Goal: Task Accomplishment & Management: Use online tool/utility

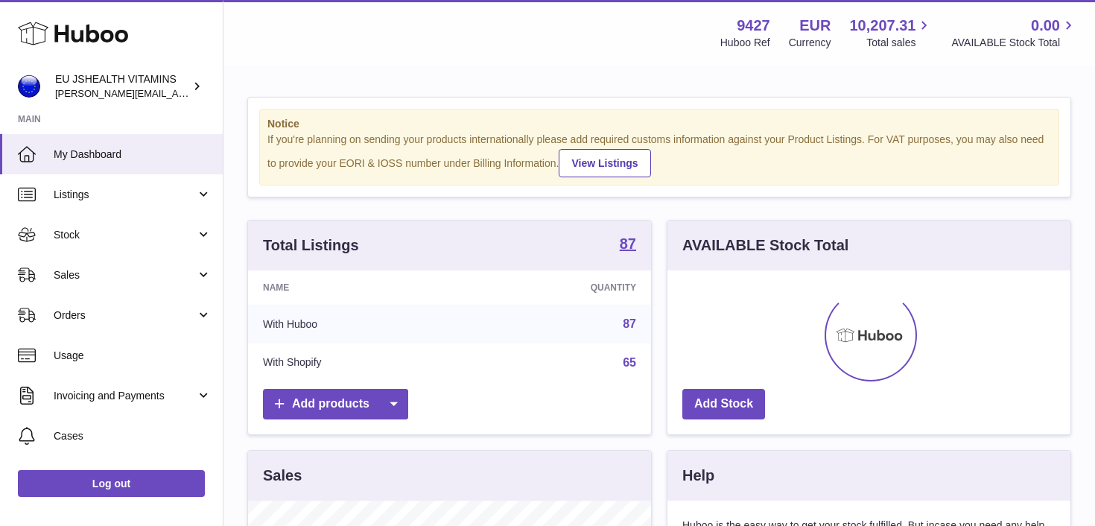
scroll to position [232, 403]
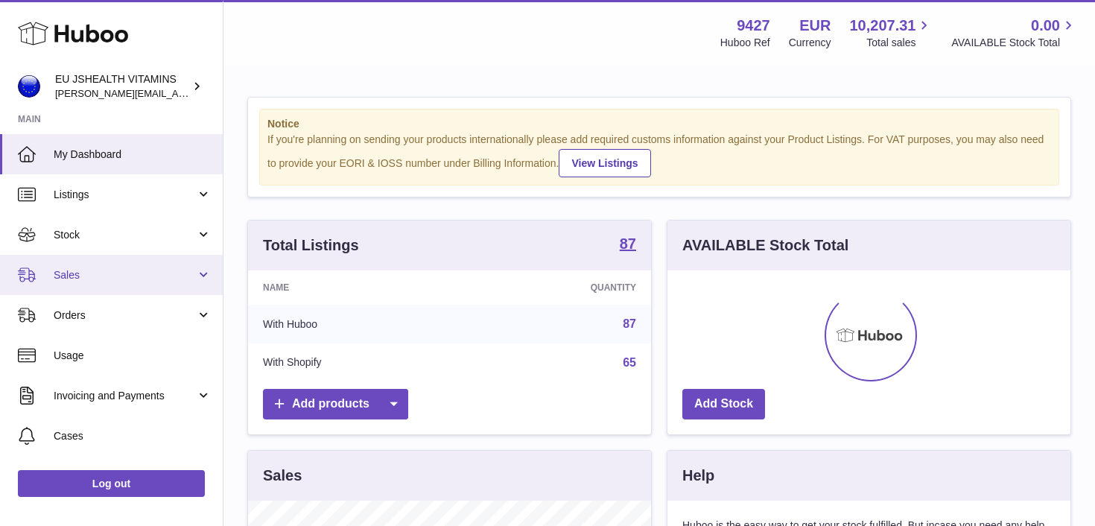
click at [115, 282] on link "Sales" at bounding box center [111, 275] width 223 height 40
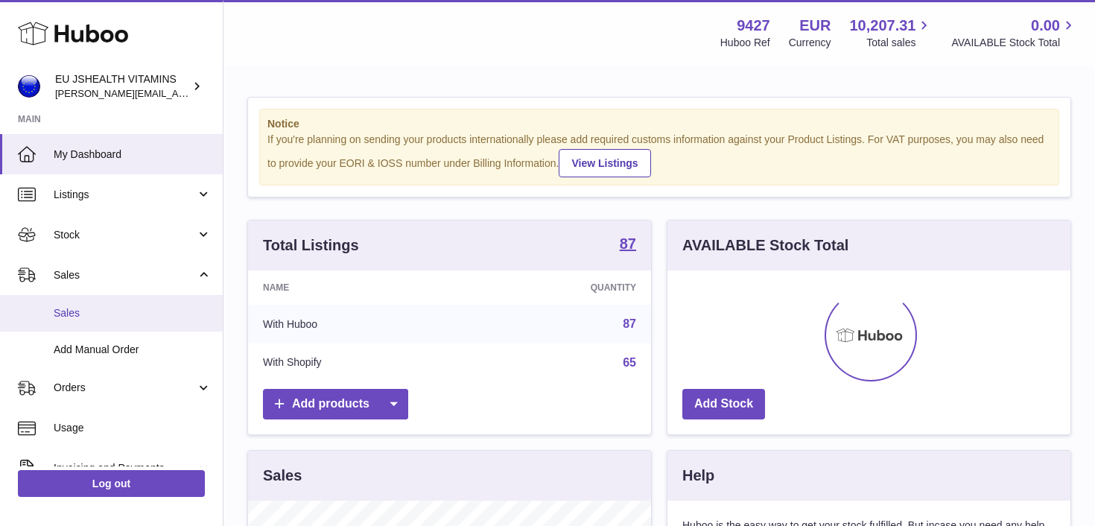
click at [113, 317] on span "Sales" at bounding box center [133, 313] width 158 height 14
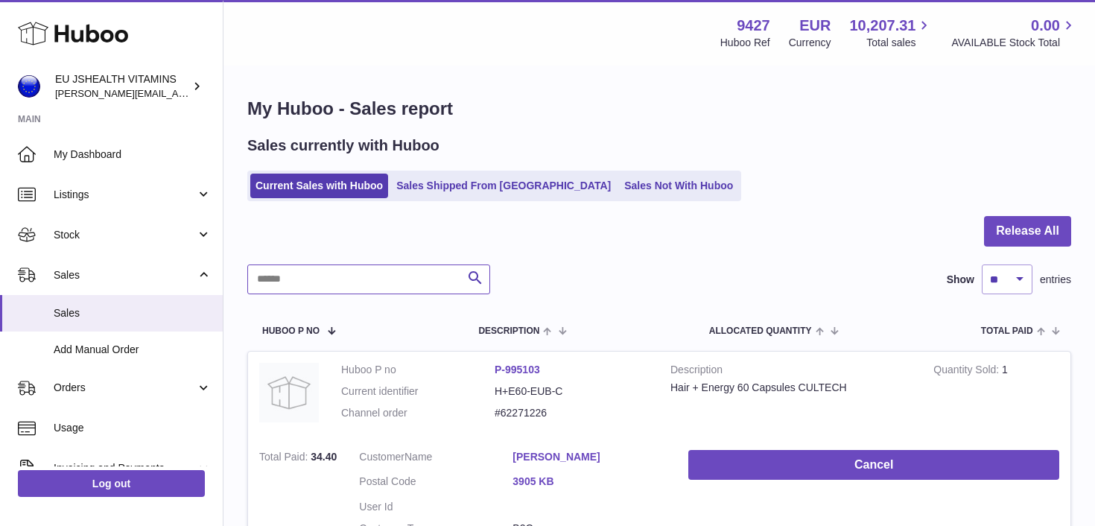
click at [318, 286] on input "text" at bounding box center [368, 280] width 243 height 30
paste input "*********"
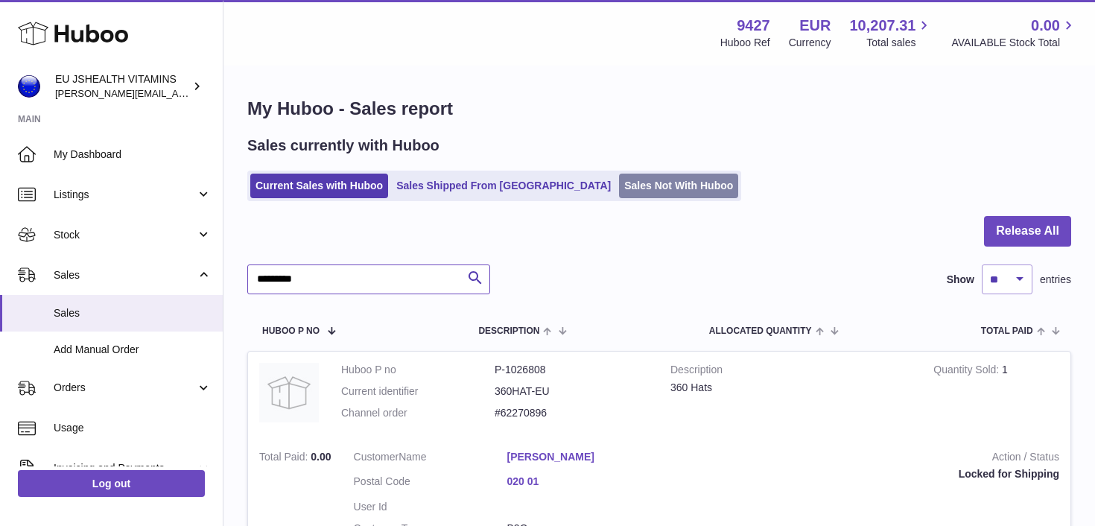
type input "*********"
click at [621, 180] on link "Sales Not With Huboo" at bounding box center [678, 186] width 119 height 25
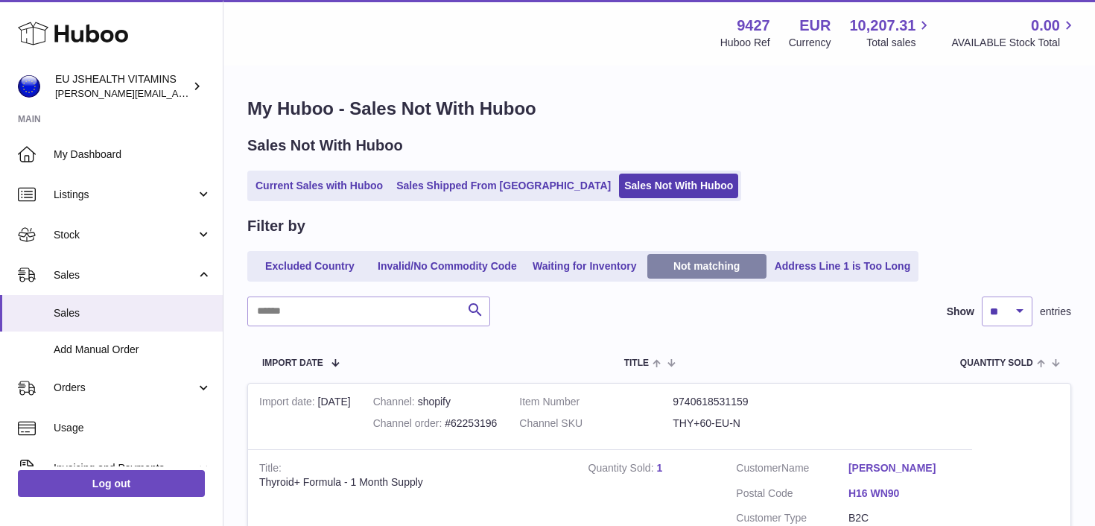
click at [694, 264] on link "Not matching" at bounding box center [707, 266] width 119 height 25
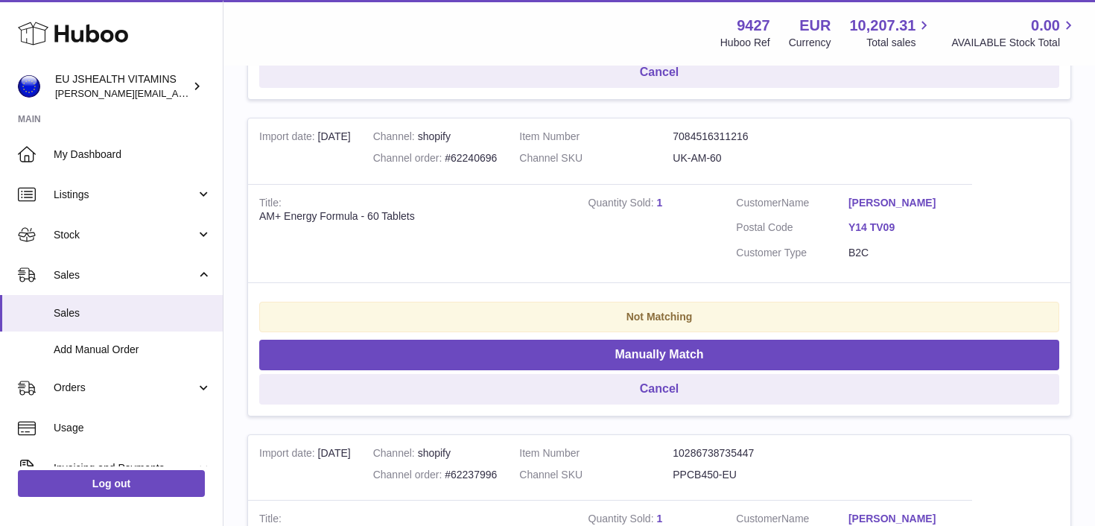
scroll to position [917, 0]
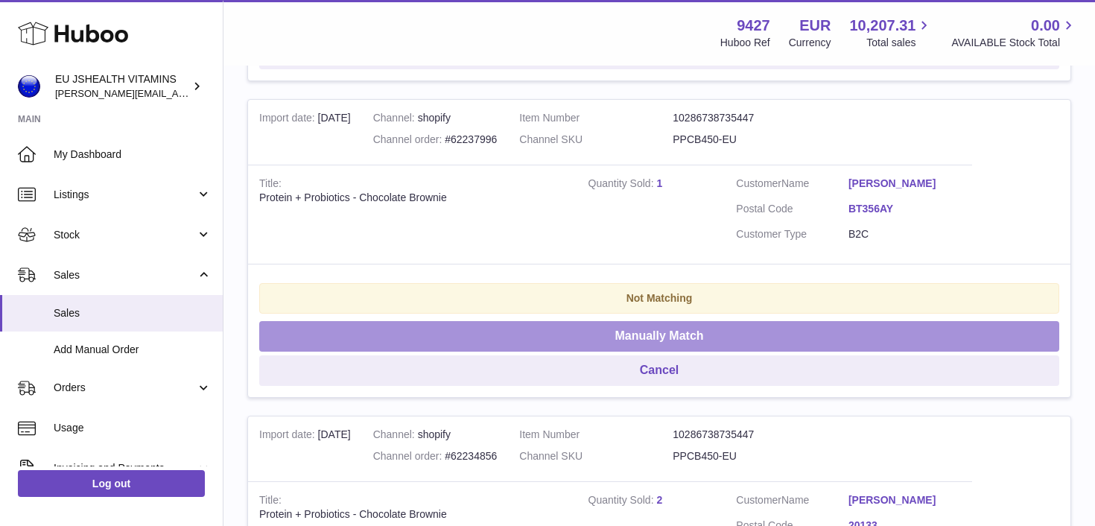
click at [665, 334] on button "Manually Match" at bounding box center [659, 336] width 800 height 31
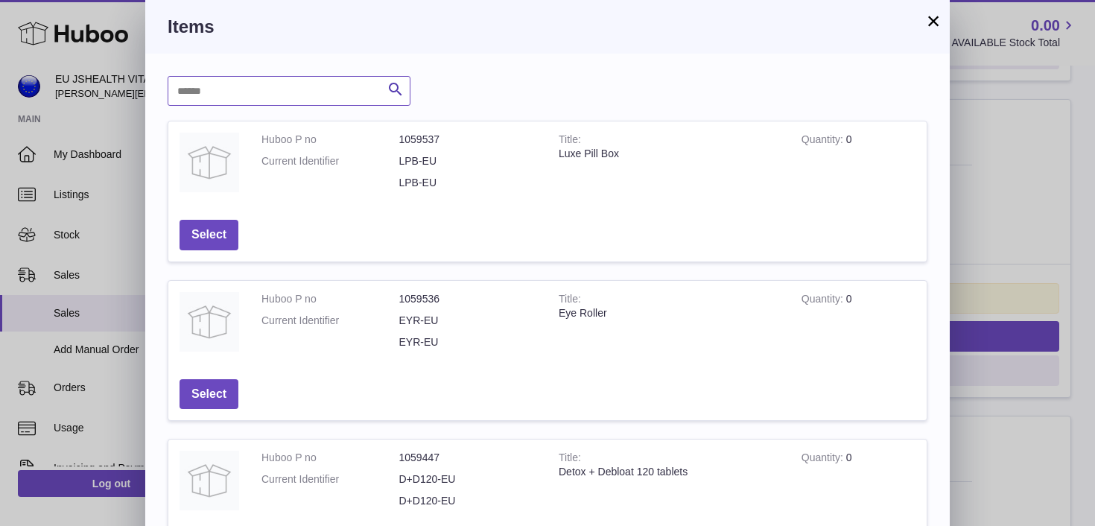
click at [320, 95] on input "text" at bounding box center [289, 91] width 243 height 30
type input "*******"
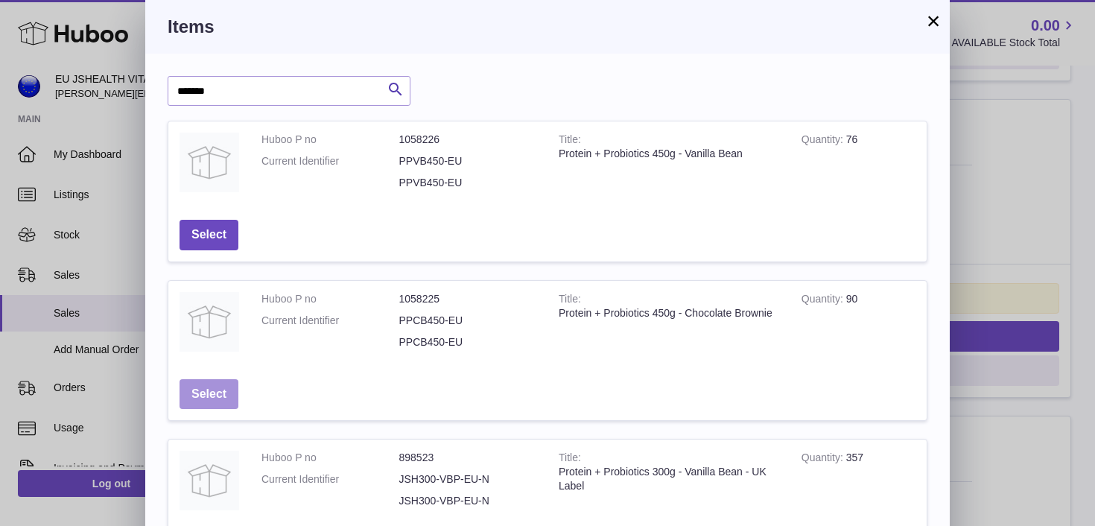
click at [230, 387] on button "Select" at bounding box center [209, 394] width 59 height 31
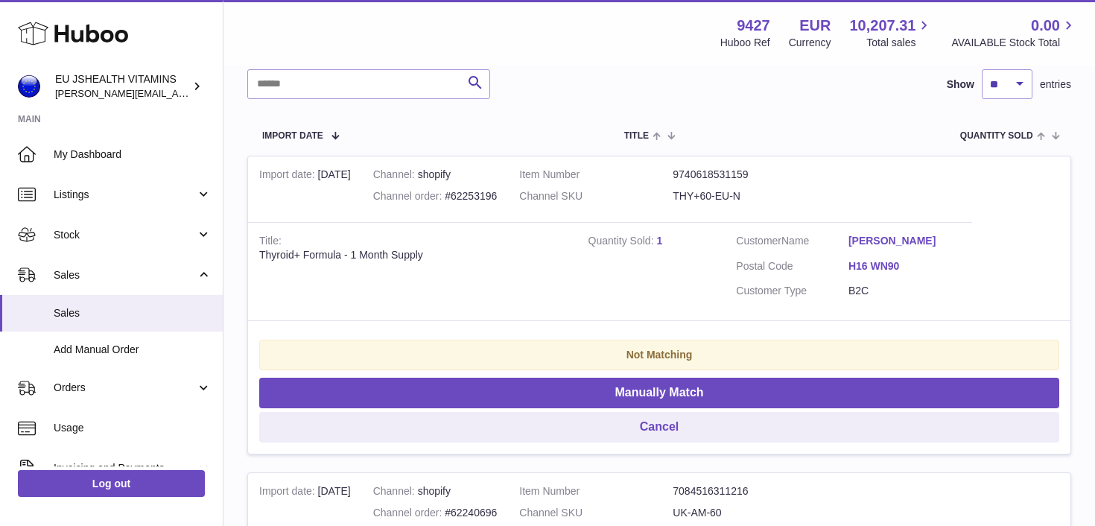
scroll to position [228, 0]
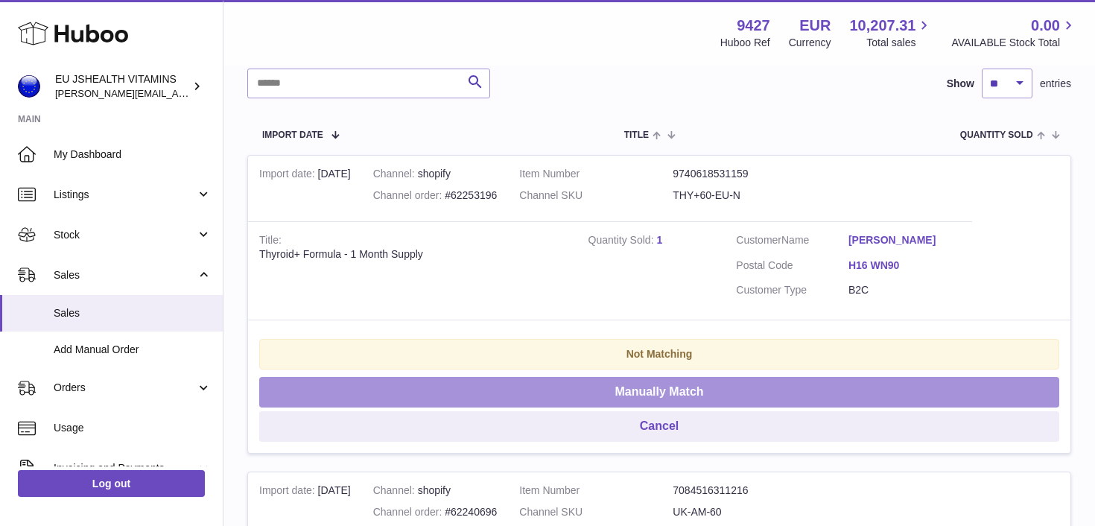
click at [542, 394] on button "Manually Match" at bounding box center [659, 392] width 800 height 31
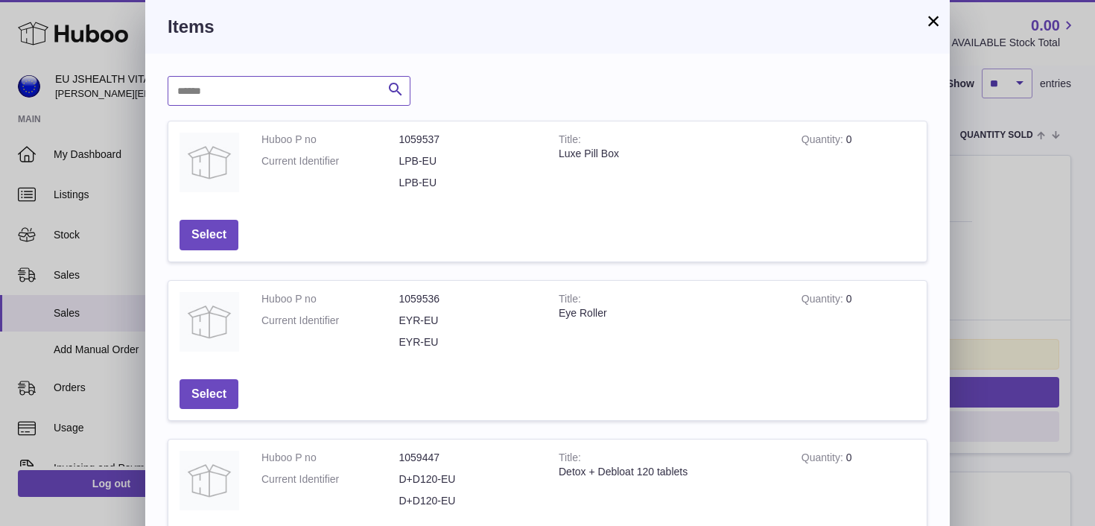
click at [294, 85] on input "text" at bounding box center [289, 91] width 243 height 30
type input "*******"
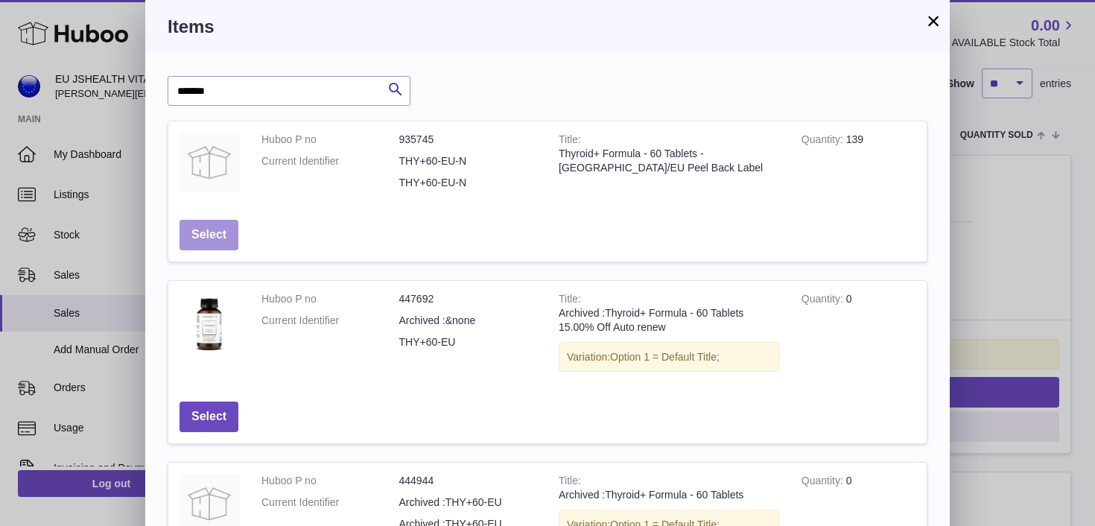
click at [231, 227] on button "Select" at bounding box center [209, 235] width 59 height 31
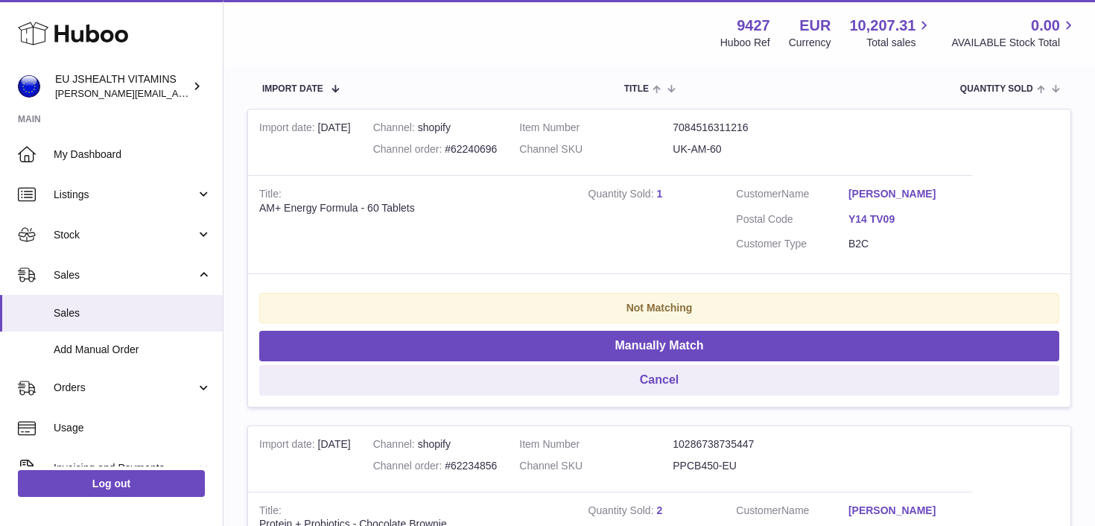
scroll to position [271, 0]
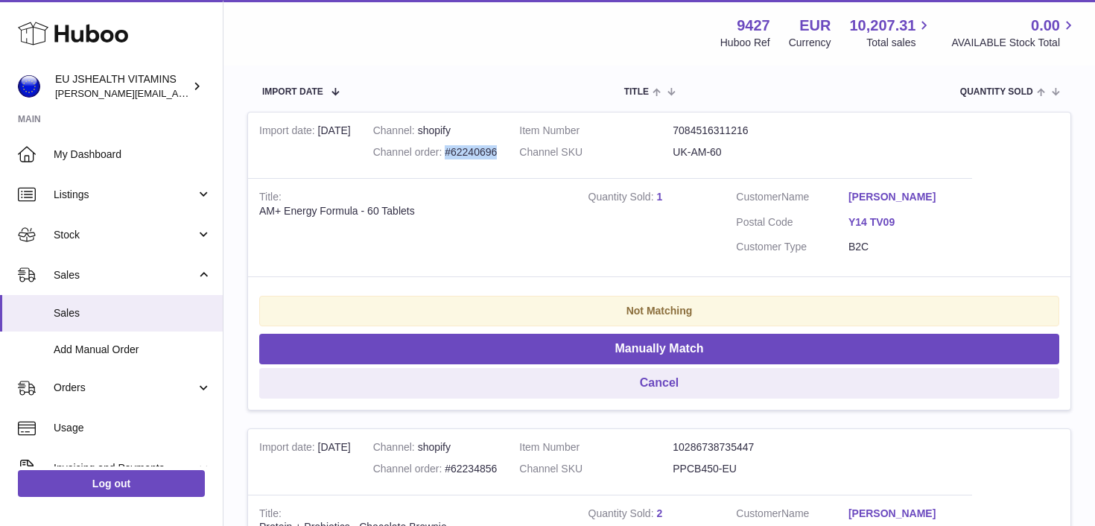
drag, startPoint x: 509, startPoint y: 150, endPoint x: 456, endPoint y: 152, distance: 53.0
click at [456, 152] on td "Channel shopify Channel order #62240696" at bounding box center [435, 146] width 147 height 66
copy div "#62240696"
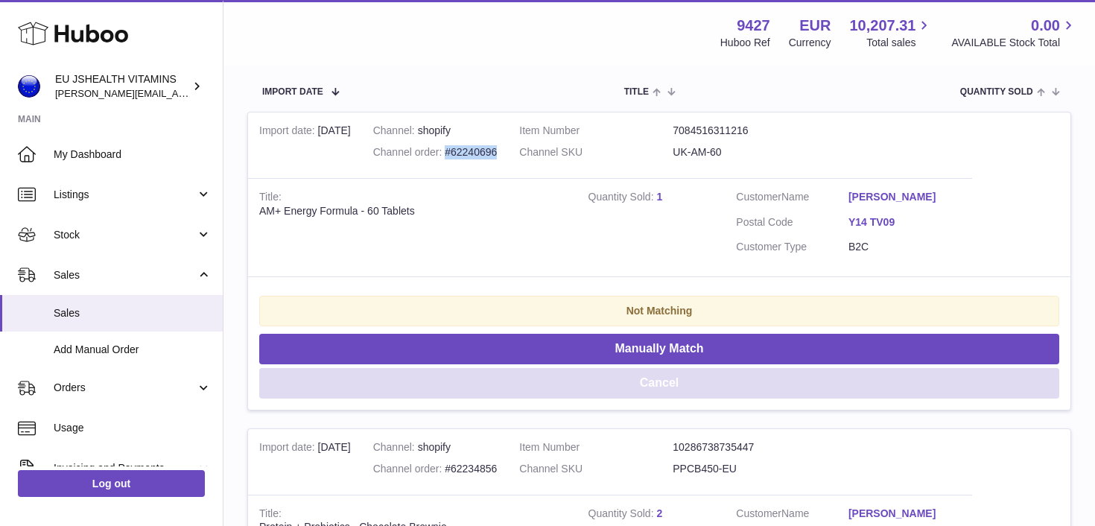
click at [641, 385] on button "Cancel" at bounding box center [659, 383] width 800 height 31
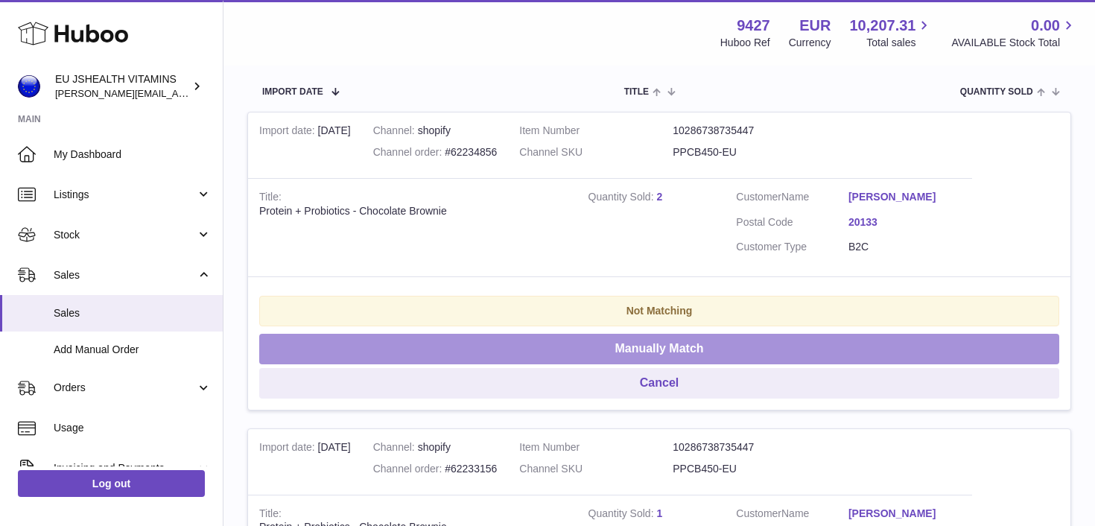
click at [628, 348] on button "Manually Match" at bounding box center [659, 349] width 800 height 31
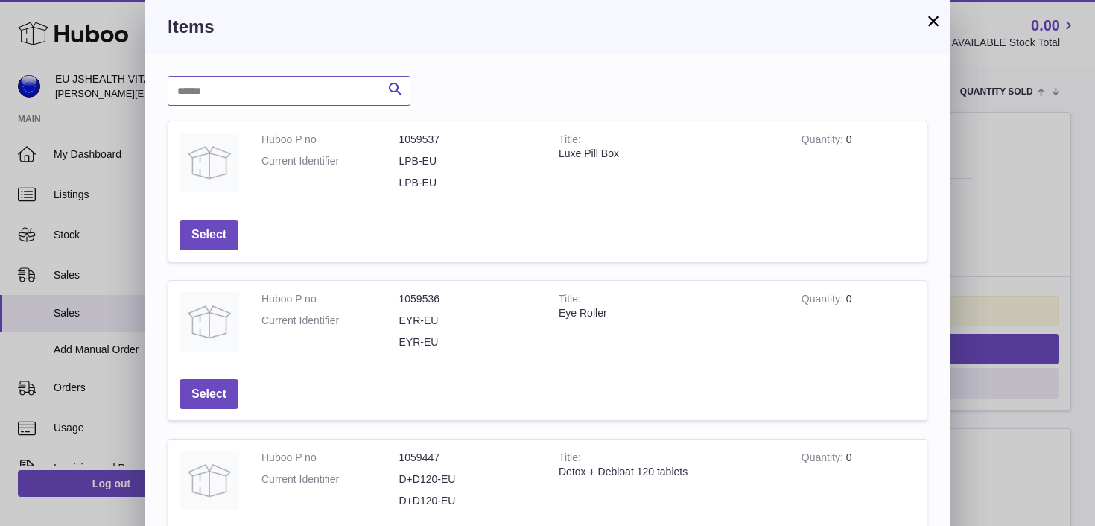
click at [273, 98] on input "text" at bounding box center [289, 91] width 243 height 30
type input "*******"
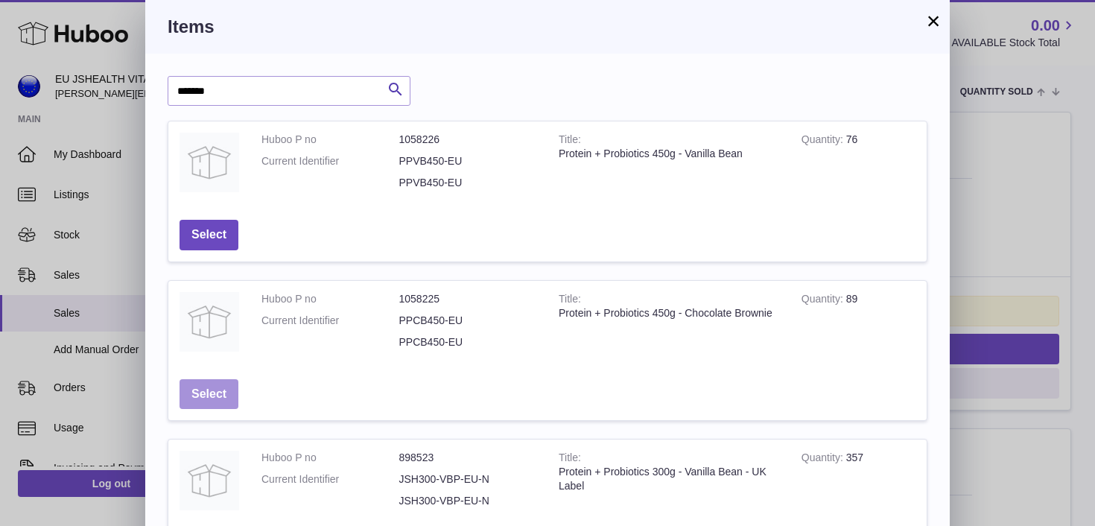
click at [209, 383] on button "Select" at bounding box center [209, 394] width 59 height 31
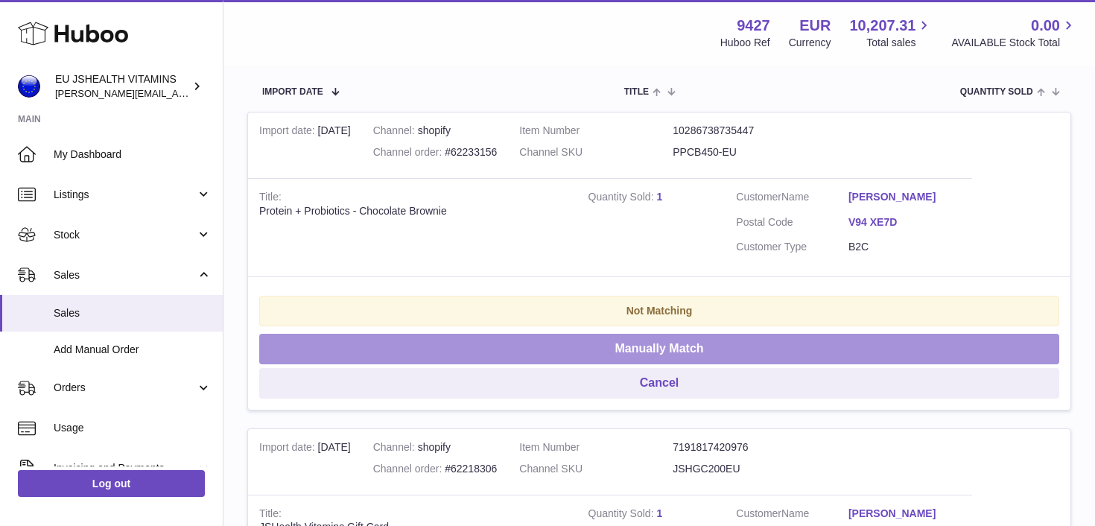
click at [604, 347] on button "Manually Match" at bounding box center [659, 349] width 800 height 31
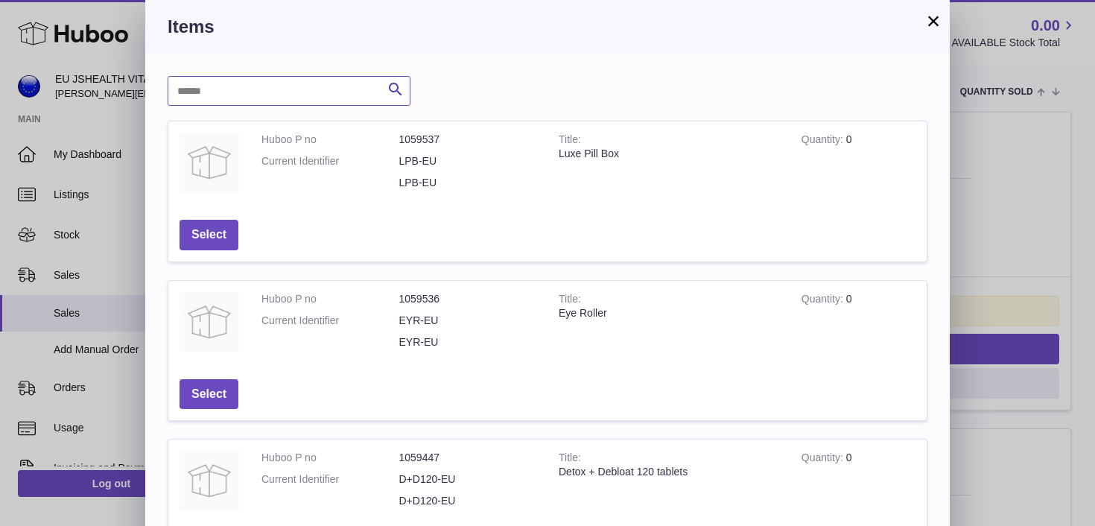
click at [294, 101] on input "text" at bounding box center [289, 91] width 243 height 30
type input "*******"
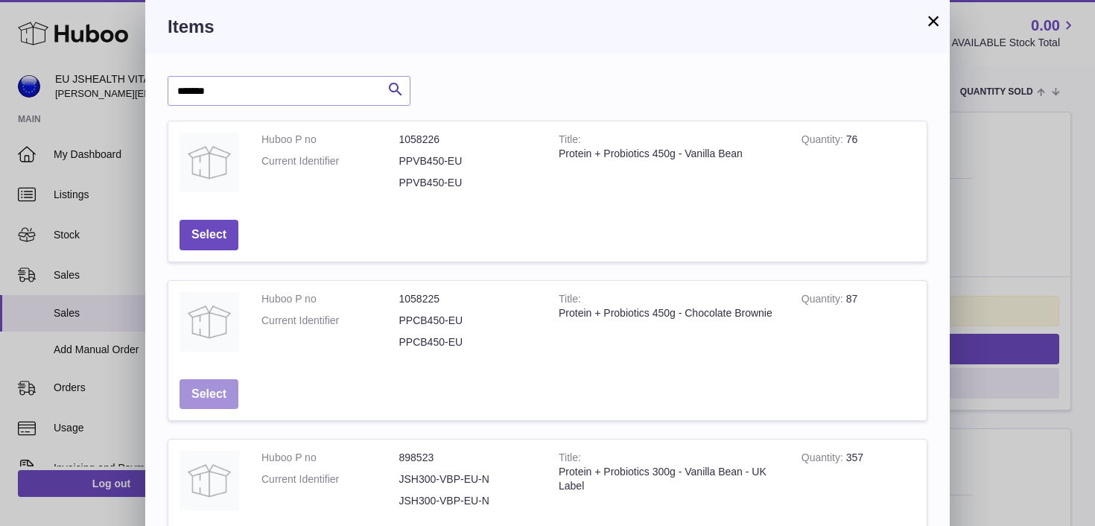
click at [207, 388] on button "Select" at bounding box center [209, 394] width 59 height 31
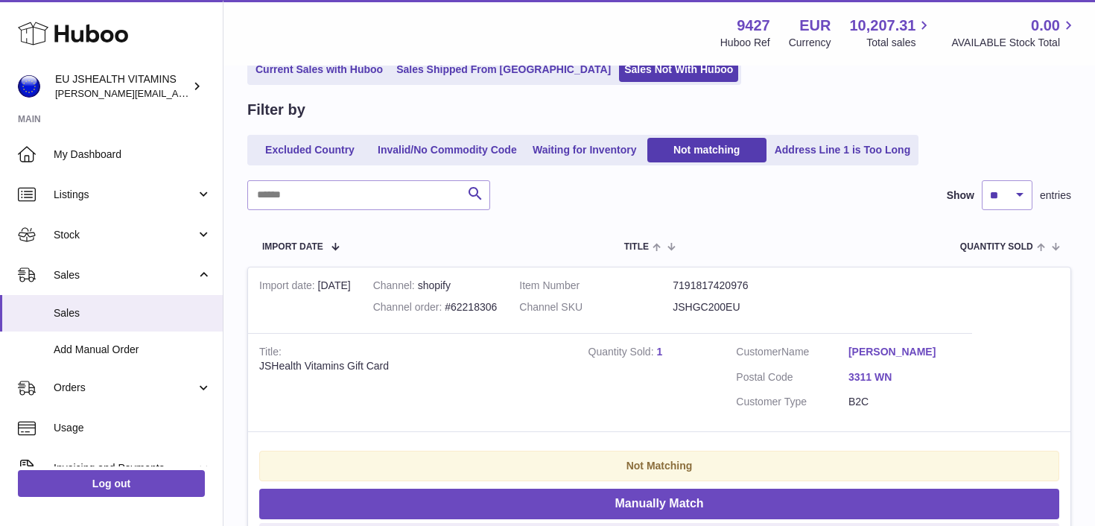
scroll to position [263, 0]
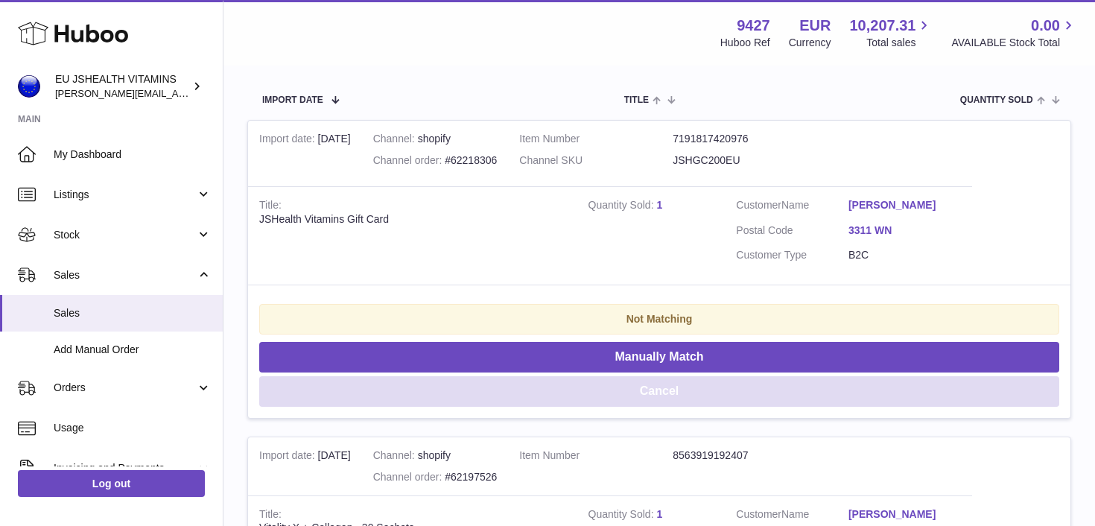
click at [680, 402] on button "Cancel" at bounding box center [659, 391] width 800 height 31
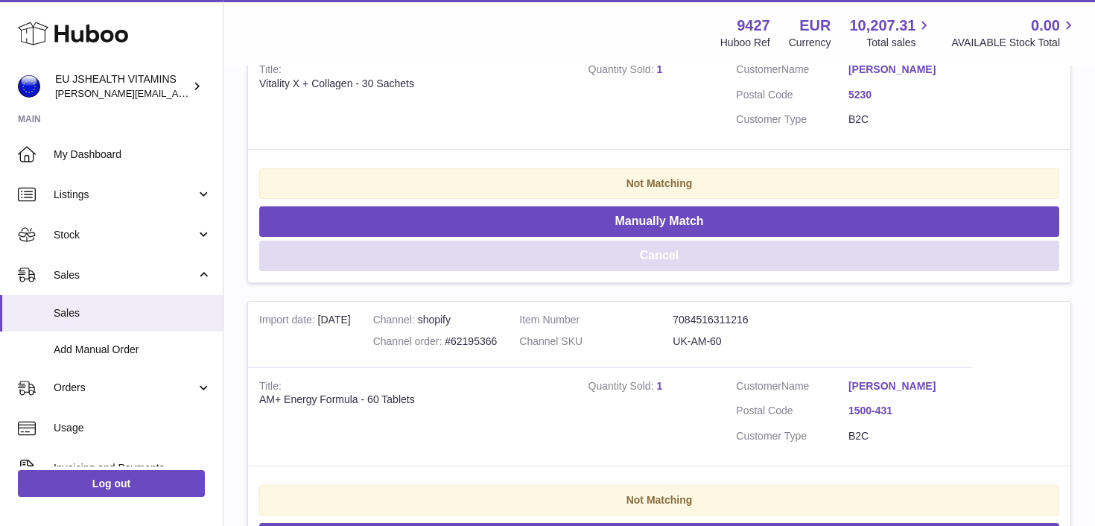
scroll to position [626, 0]
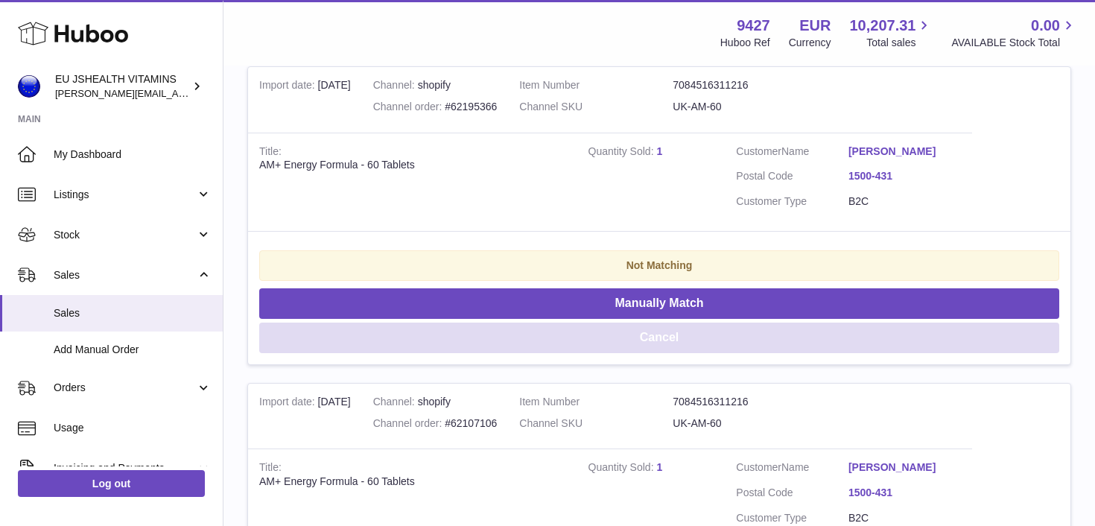
click at [686, 344] on button "Cancel" at bounding box center [659, 338] width 800 height 31
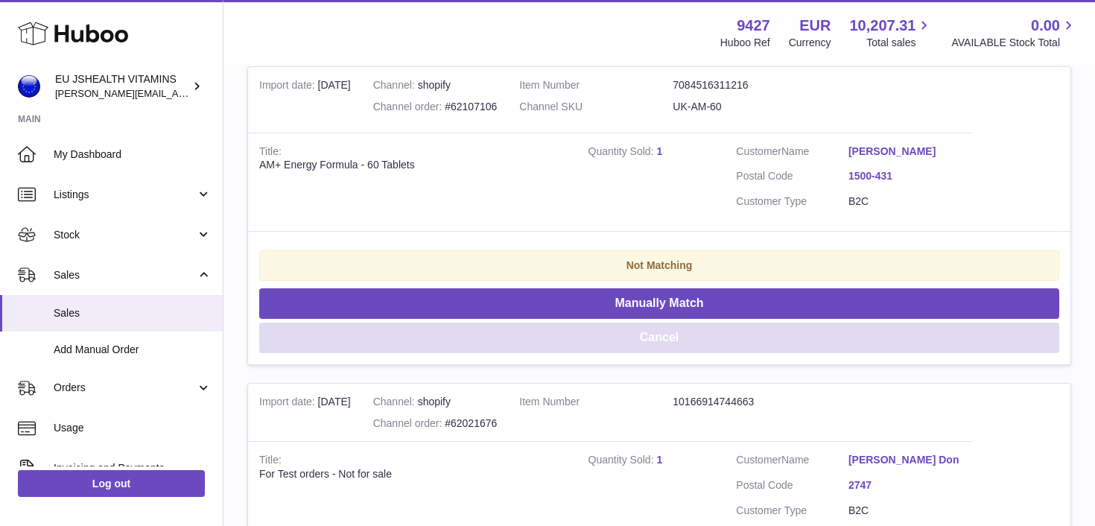
scroll to position [642, 0]
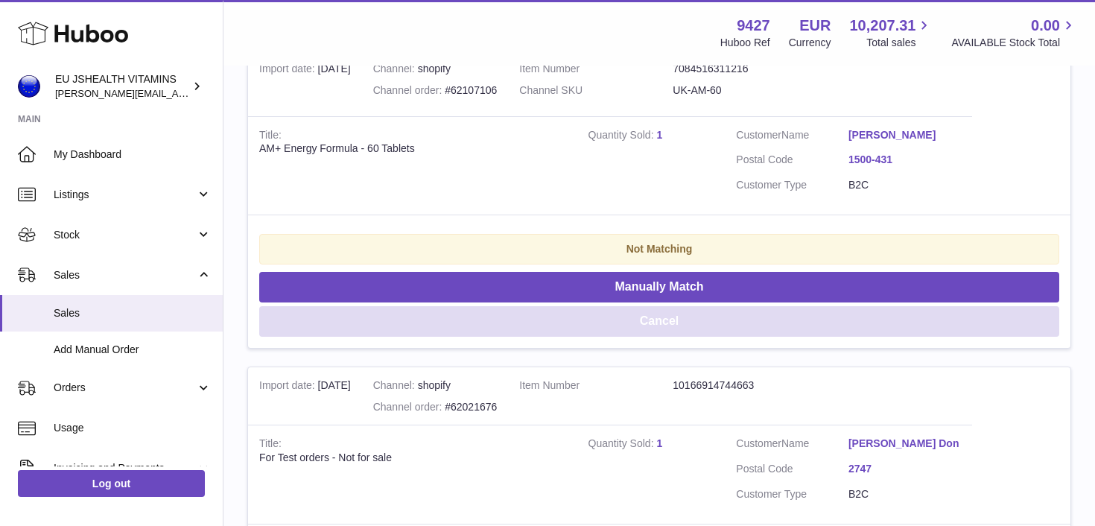
click at [685, 319] on button "Cancel" at bounding box center [659, 321] width 800 height 31
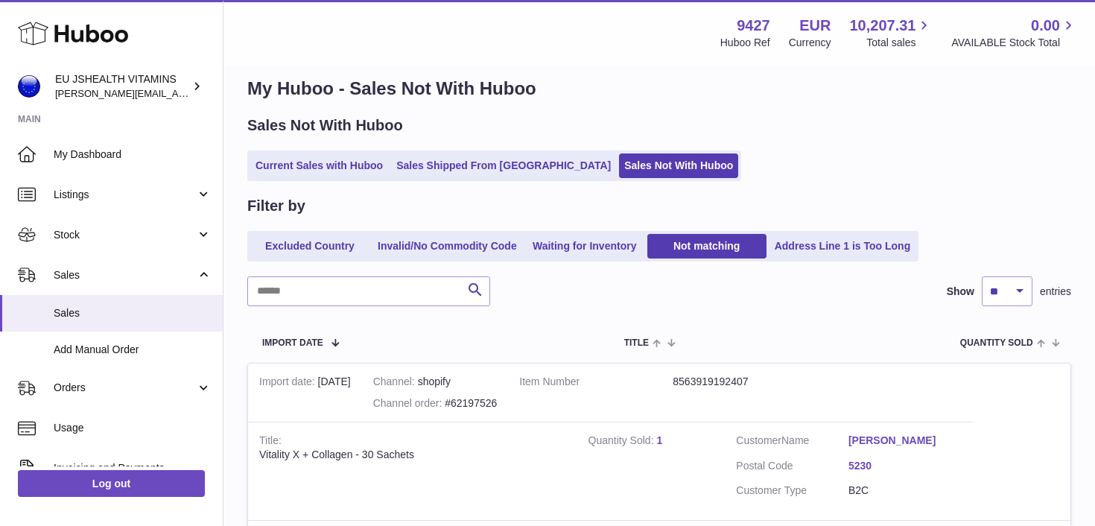
scroll to position [0, 0]
